Goal: Use online tool/utility: Utilize a website feature to perform a specific function

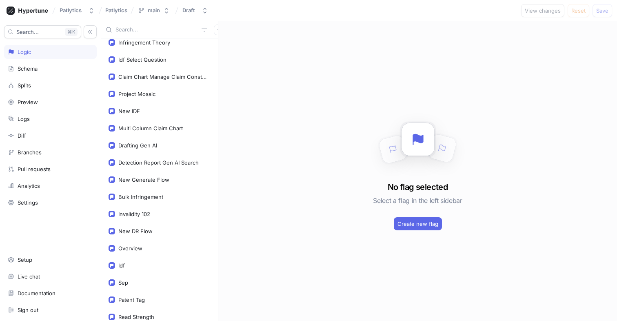
scroll to position [1117, 0]
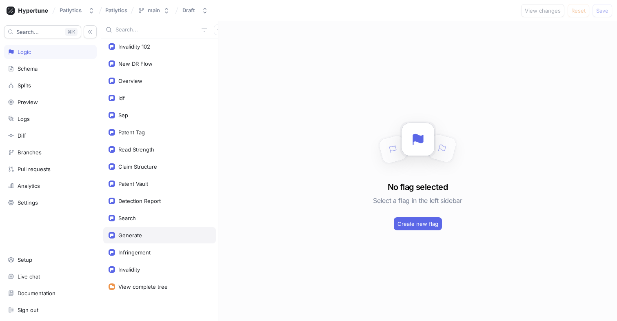
click at [132, 233] on div "Generate" at bounding box center [130, 235] width 24 height 7
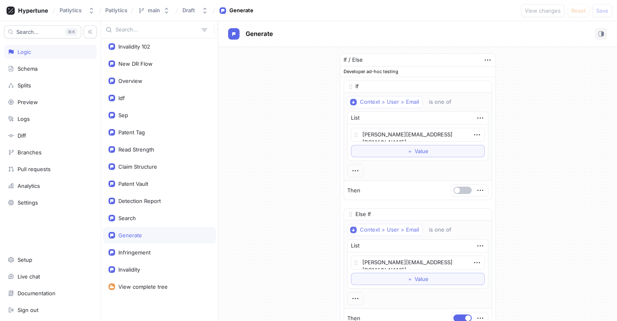
click at [132, 233] on div "Generate" at bounding box center [130, 235] width 24 height 7
drag, startPoint x: 449, startPoint y: 134, endPoint x: 350, endPoint y: 134, distance: 99.6
click at [351, 134] on div "[PERSON_NAME][EMAIL_ADDRESS][DOMAIN_NAME]" at bounding box center [418, 135] width 134 height 14
type textarea "x"
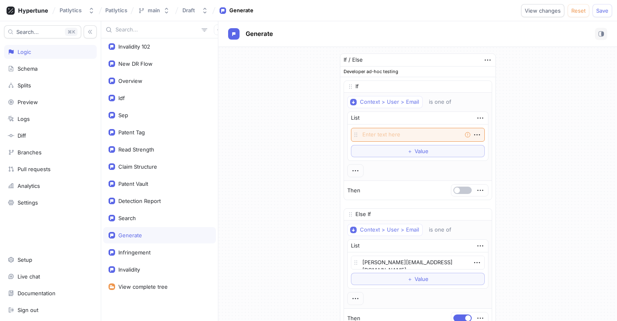
click at [312, 142] on div "If / Else Developer ad-hoc testing If Context > User > Email is one of List Emp…" at bounding box center [417, 307] width 399 height 521
click at [479, 134] on icon "button" at bounding box center [477, 134] width 9 height 9
click at [483, 147] on div "Delete" at bounding box center [508, 150] width 69 height 14
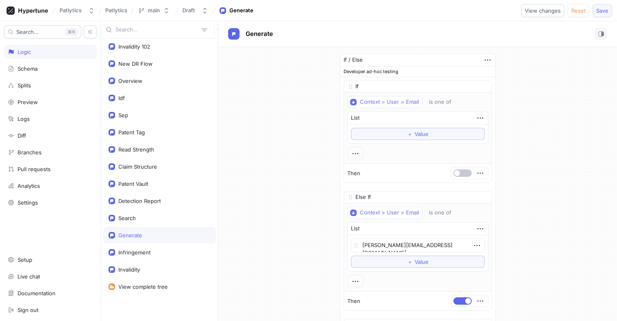
click at [605, 10] on span "Save" at bounding box center [602, 10] width 12 height 5
type textarea "x"
